Goal: Task Accomplishment & Management: Manage account settings

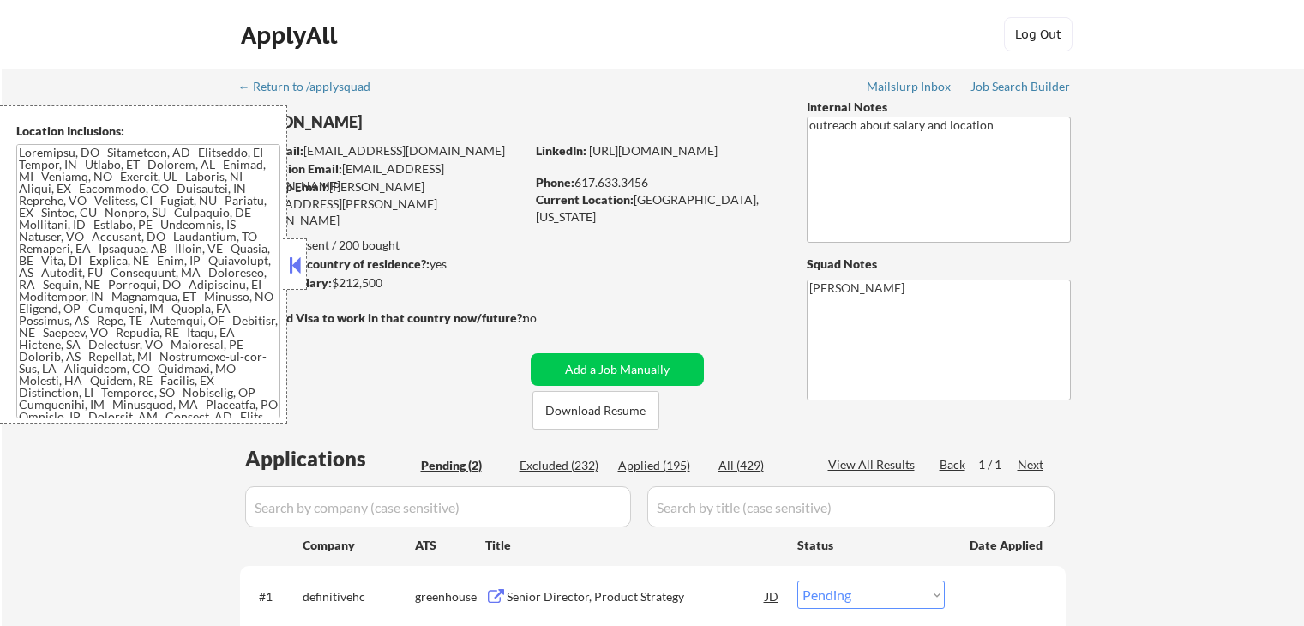
select select ""pending""
click at [1158, 196] on div "← Return to /applysquad Mailslurp Inbox Job Search Builder [PERSON_NAME] User E…" at bounding box center [653, 416] width 1302 height 695
click at [1152, 194] on div "← Return to /applysquad Mailslurp Inbox Job Search Builder [PERSON_NAME] User E…" at bounding box center [653, 416] width 1302 height 695
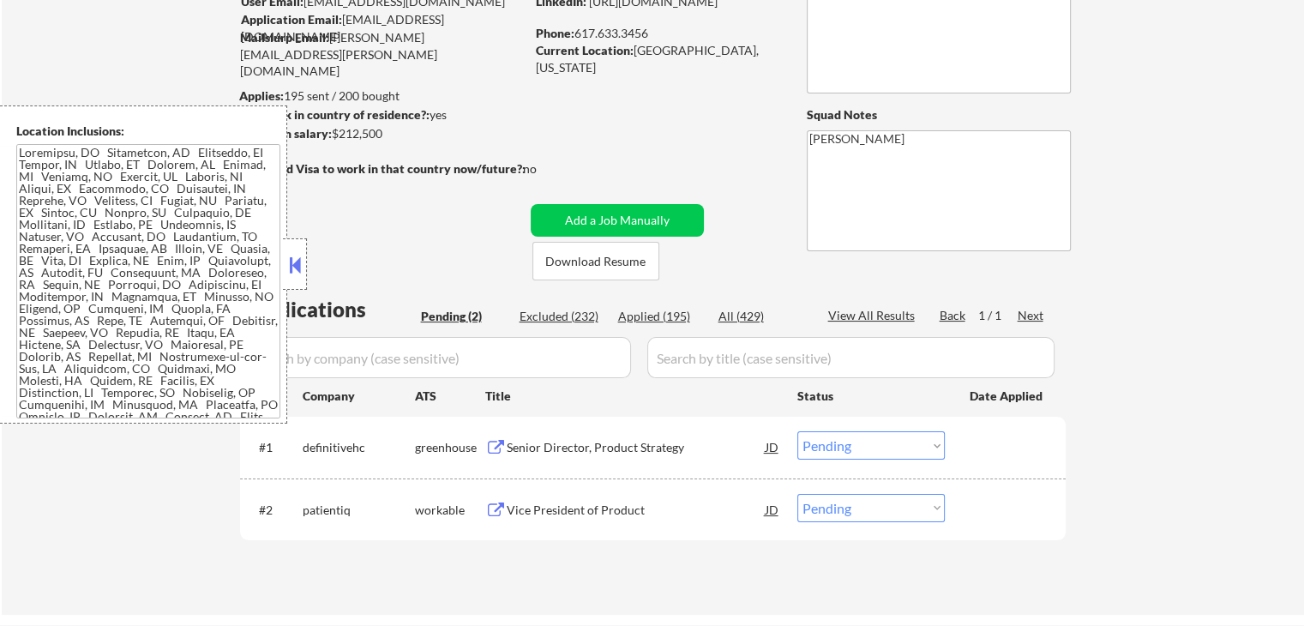
scroll to position [171, 0]
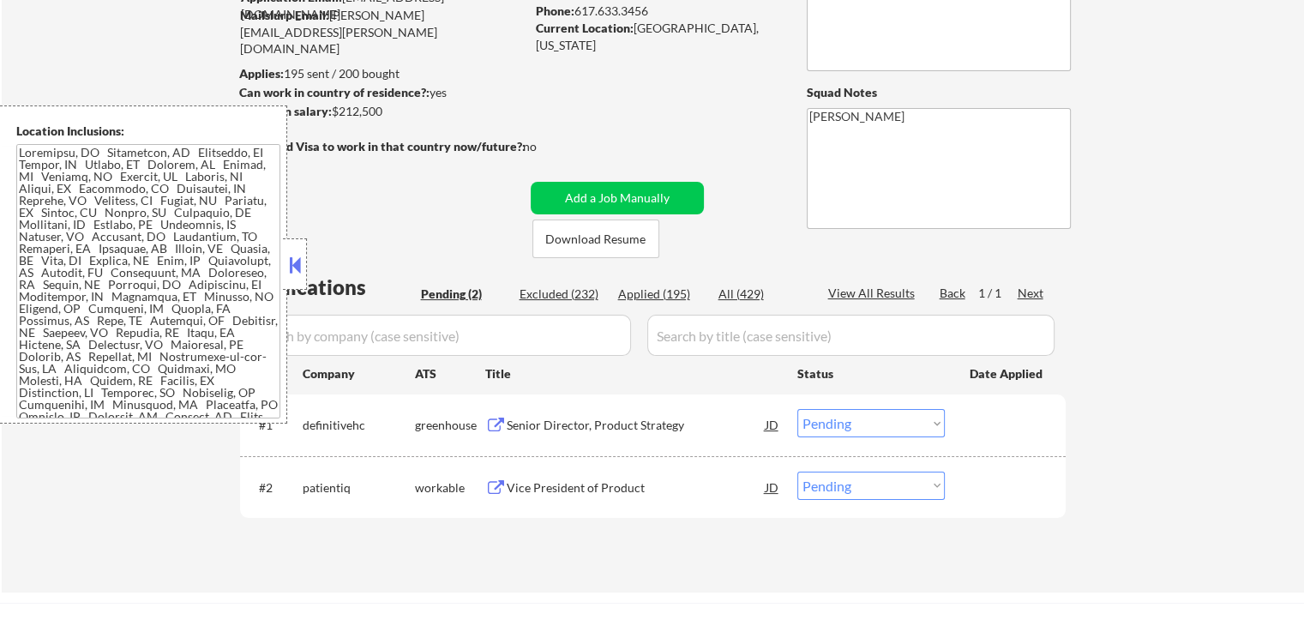
click at [494, 420] on button at bounding box center [495, 426] width 21 height 16
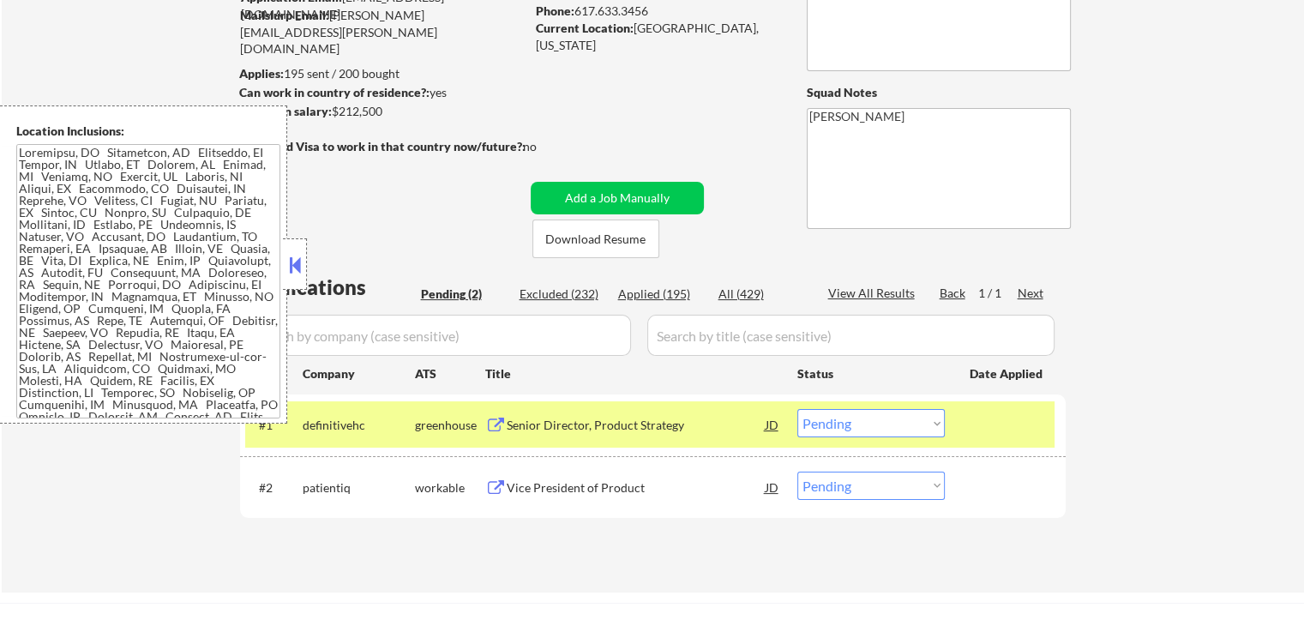
scroll to position [243, 0]
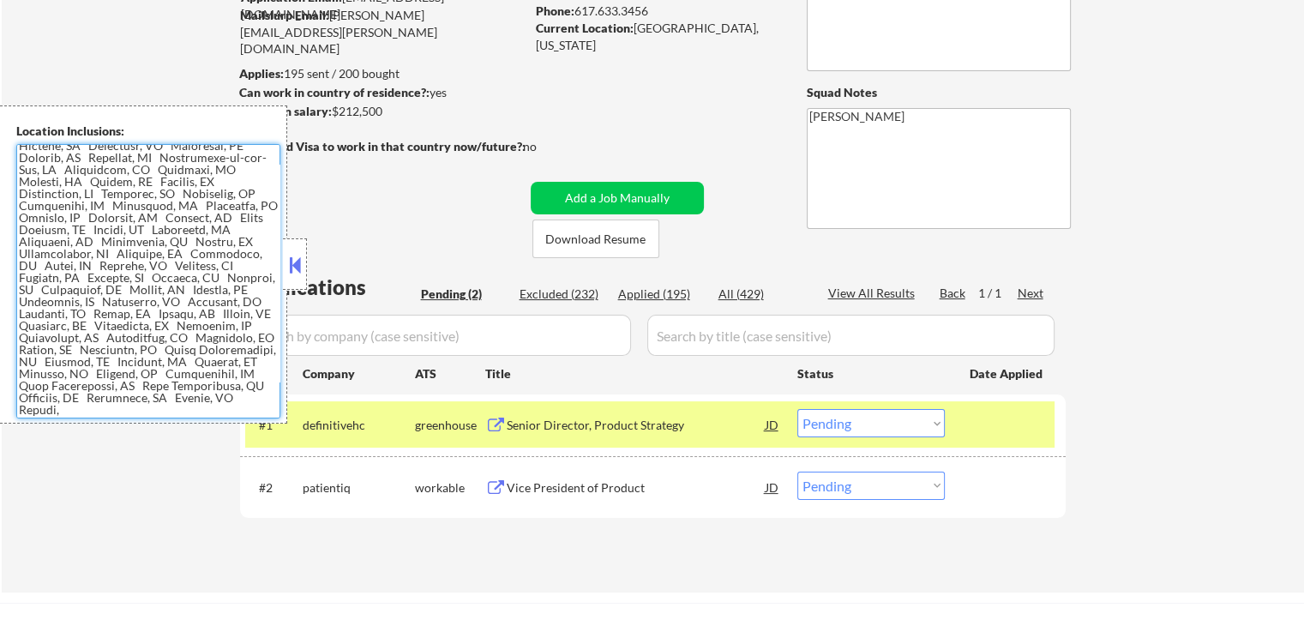
drag, startPoint x: 880, startPoint y: 422, endPoint x: 878, endPoint y: 438, distance: 16.4
click at [880, 422] on select "Choose an option... Pending Applied Excluded (Questions) Excluded (Expired) Exc…" at bounding box center [870, 423] width 147 height 28
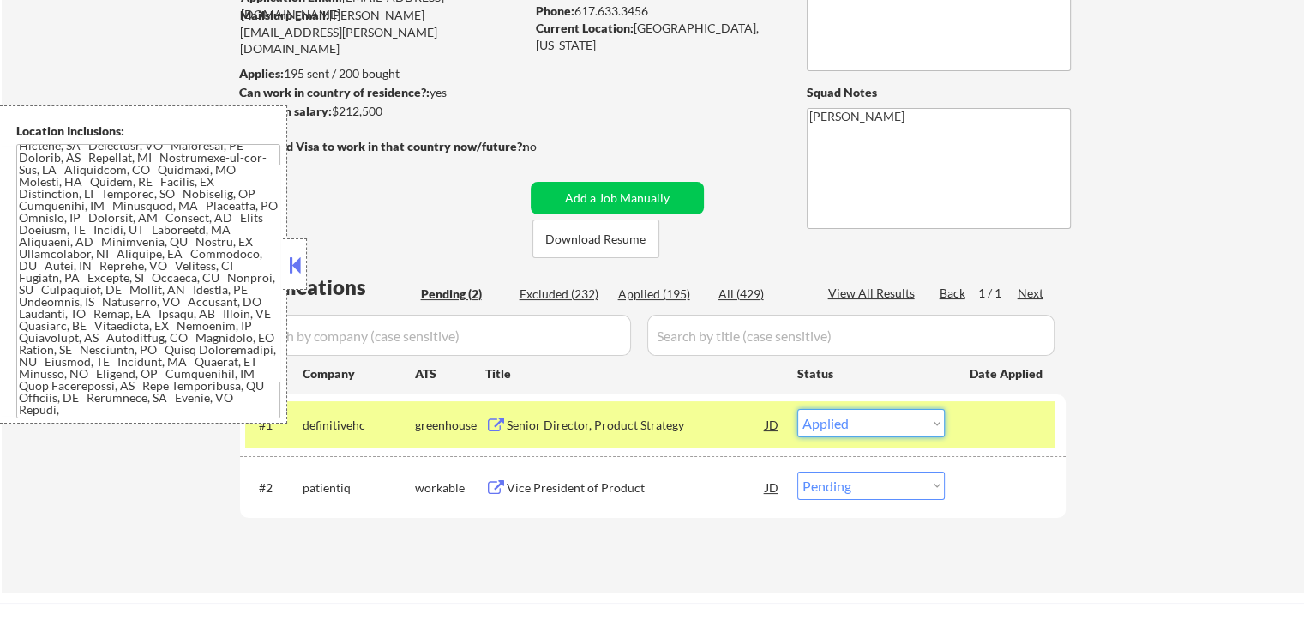
click at [797, 409] on select "Choose an option... Pending Applied Excluded (Questions) Excluded (Expired) Exc…" at bounding box center [870, 423] width 147 height 28
click at [494, 486] on button at bounding box center [495, 488] width 21 height 16
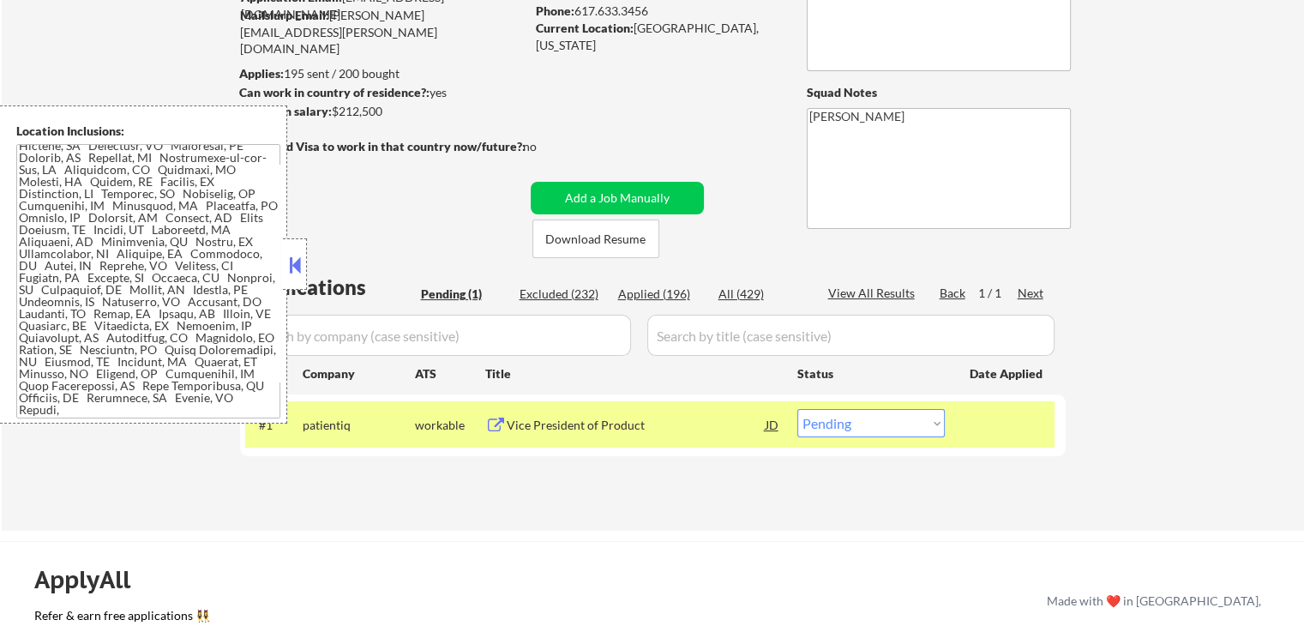
click at [851, 430] on select "Choose an option... Pending Applied Excluded (Questions) Excluded (Expired) Exc…" at bounding box center [870, 423] width 147 height 28
select select ""applied""
click at [797, 409] on select "Choose an option... Pending Applied Excluded (Questions) Excluded (Expired) Exc…" at bounding box center [870, 423] width 147 height 28
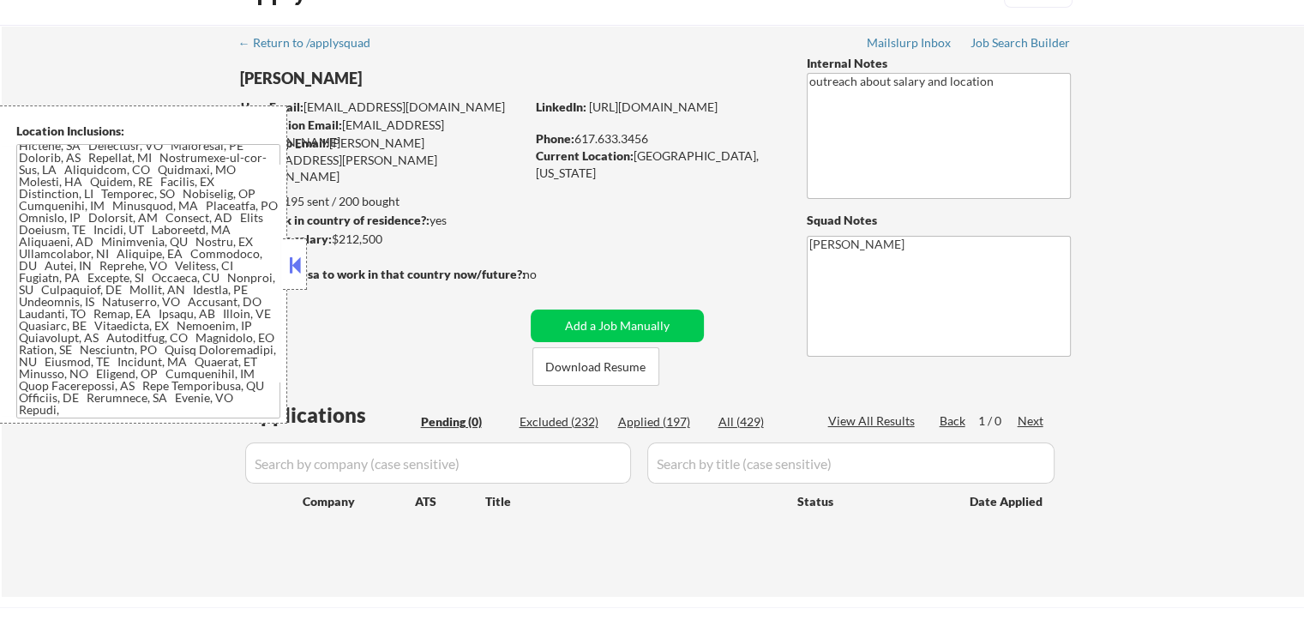
scroll to position [0, 0]
